Goal: Task Accomplishment & Management: Complete application form

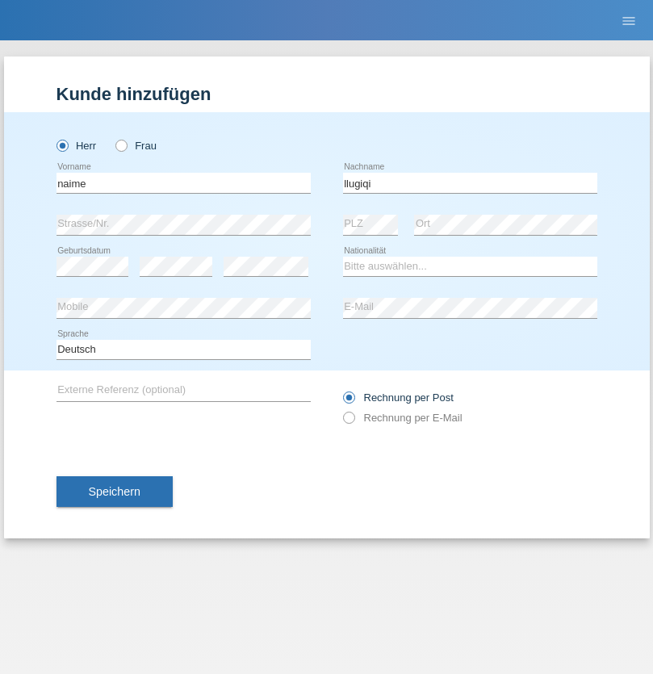
type input "llugiqi"
select select "CH"
radio input "true"
click at [183, 182] on input "text" at bounding box center [183, 183] width 254 height 20
type input "Shaban"
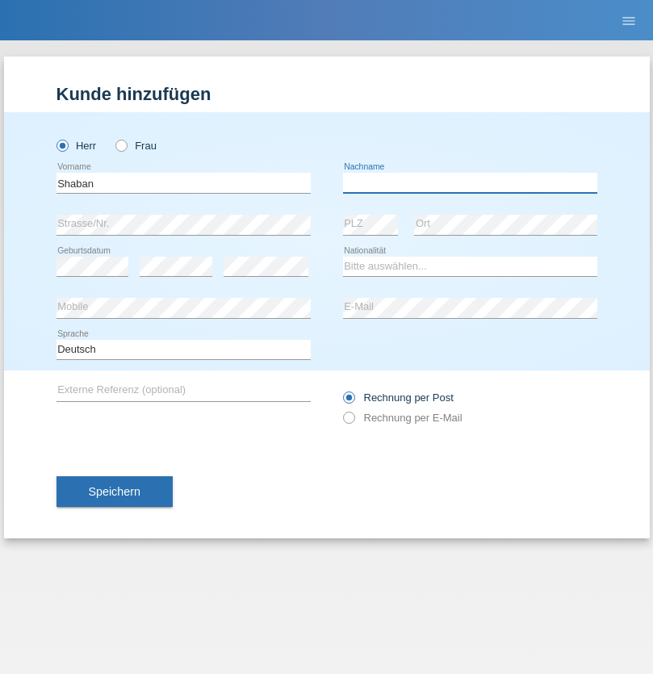
click at [470, 182] on input "text" at bounding box center [470, 183] width 254 height 20
type input "llugiqi"
select select "CH"
radio input "true"
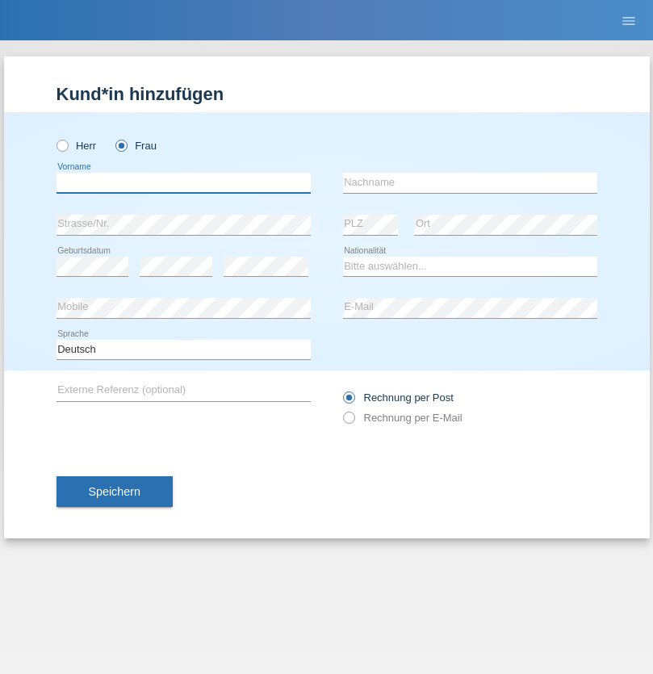
click at [183, 182] on input "text" at bounding box center [183, 183] width 254 height 20
type input "Silvia"
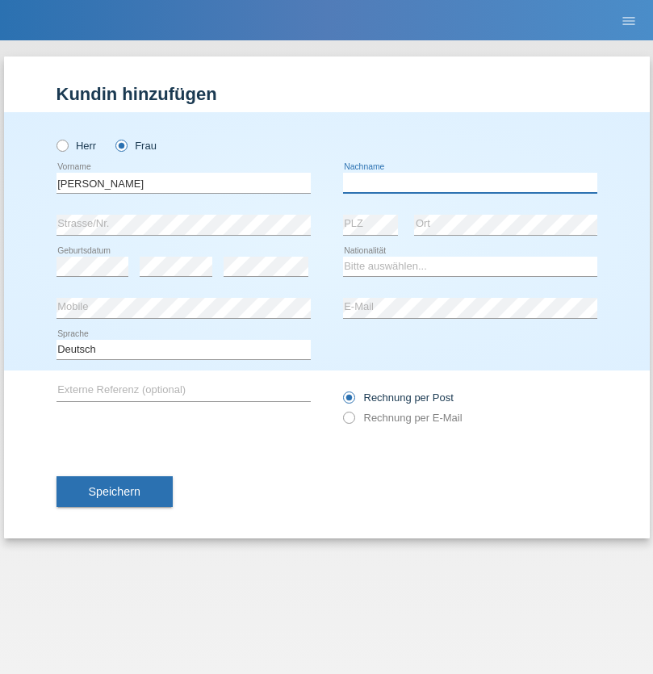
click at [470, 182] on input "text" at bounding box center [470, 183] width 254 height 20
type input "Patera"
select select "CH"
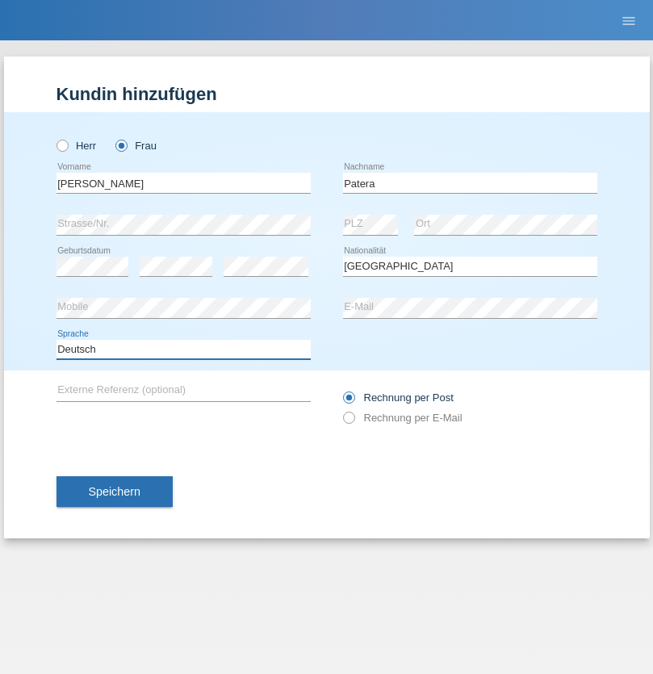
select select "en"
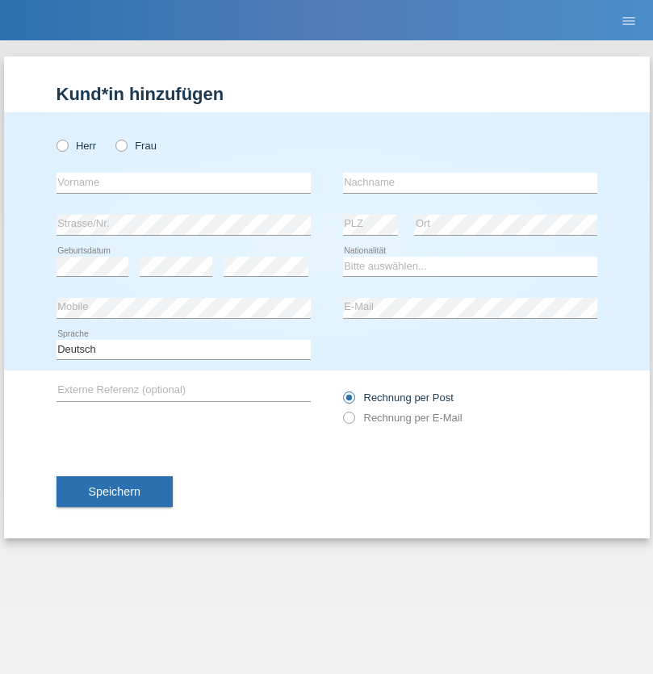
radio input "true"
click at [183, 182] on input "text" at bounding box center [183, 183] width 254 height 20
type input "[PERSON_NAME]"
click at [470, 182] on input "text" at bounding box center [470, 183] width 254 height 20
type input "Sakhi"
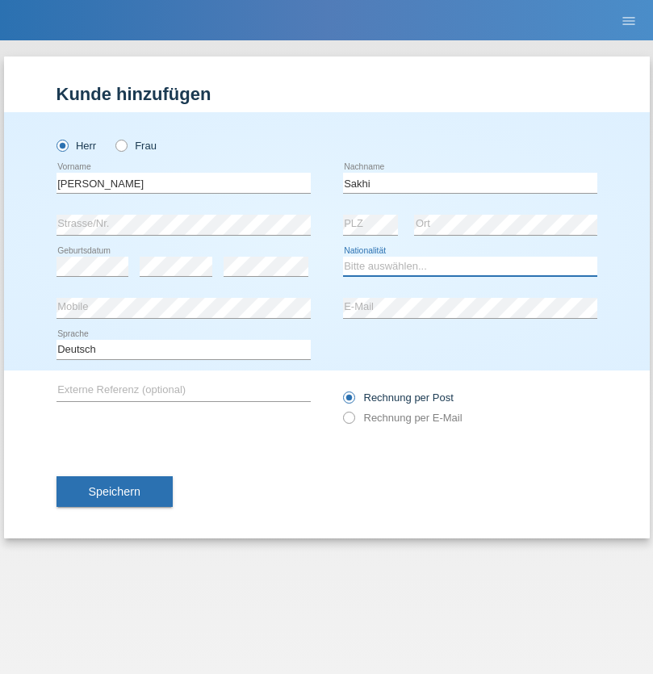
select select "IT"
select select "C"
select select "24"
select select "10"
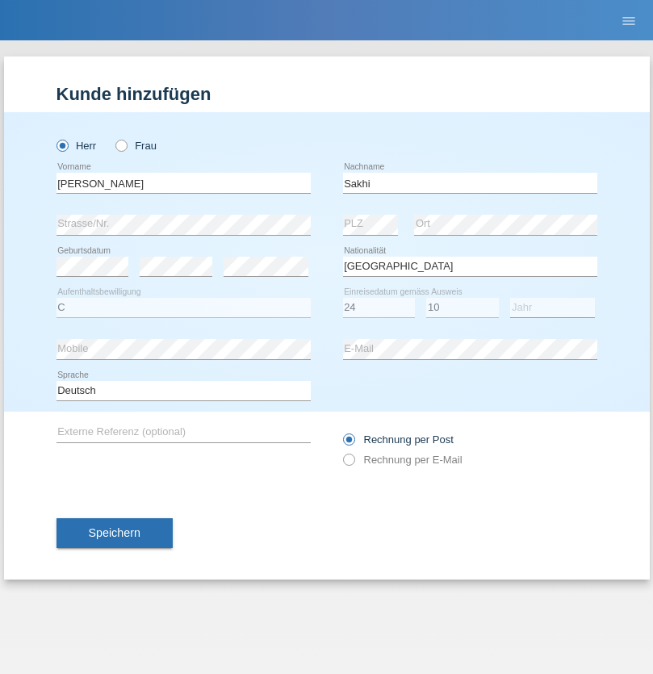
select select "2021"
